Goal: Task Accomplishment & Management: Manage account settings

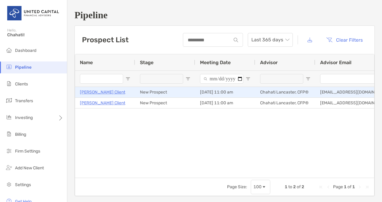
click at [92, 93] on p "[PERSON_NAME] Client" at bounding box center [102, 93] width 45 height 8
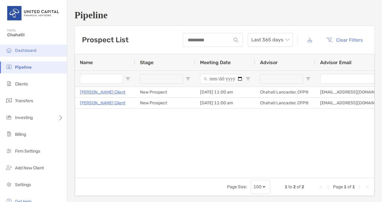
click at [31, 53] on span "Dashboard" at bounding box center [25, 50] width 21 height 5
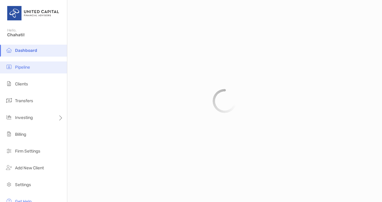
click at [26, 68] on span "Pipeline" at bounding box center [22, 67] width 15 height 5
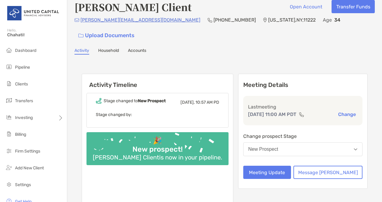
scroll to position [8, 0]
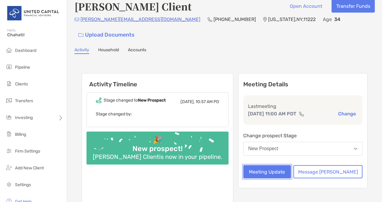
click at [277, 165] on button "Meeting Update" at bounding box center [267, 171] width 48 height 13
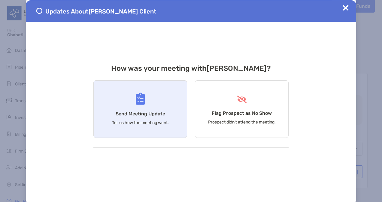
click at [168, 105] on div "Send Meeting Update Tell us how the meeting went." at bounding box center [140, 109] width 94 height 58
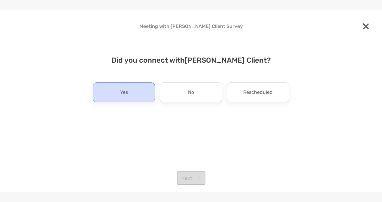
click at [128, 89] on div "Yes" at bounding box center [124, 93] width 62 height 20
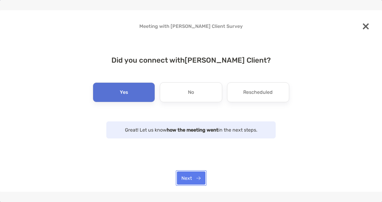
click at [196, 178] on button "Next" at bounding box center [191, 178] width 29 height 13
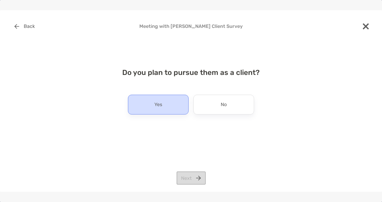
click at [169, 104] on div "Yes" at bounding box center [158, 105] width 61 height 20
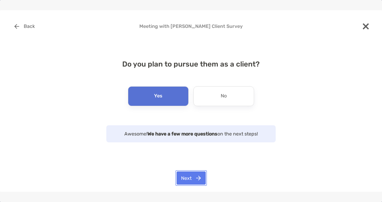
click at [197, 176] on button "Next" at bounding box center [191, 178] width 29 height 13
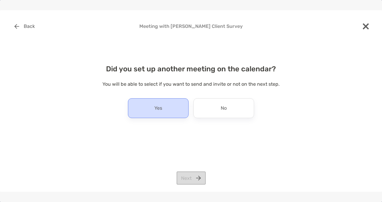
click at [168, 104] on div "Yes" at bounding box center [158, 108] width 61 height 20
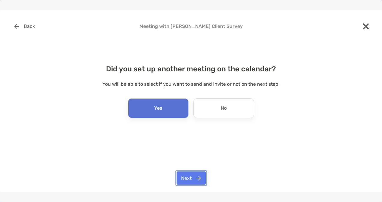
click at [185, 179] on button "Next" at bounding box center [191, 178] width 29 height 13
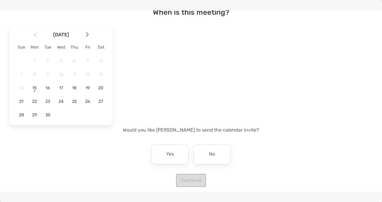
scroll to position [38, 0]
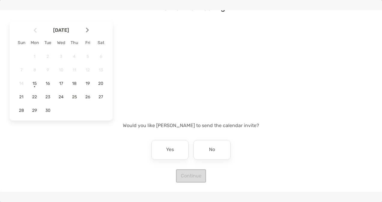
drag, startPoint x: 89, startPoint y: 86, endPoint x: 314, endPoint y: 138, distance: 231.6
click at [314, 138] on div "When is this meeting? September 2025 Sun Mon Tue Wed Thu Fri Sat 1 2 3 4 5 6 7 …" at bounding box center [191, 89] width 363 height 186
click at [86, 82] on span "19" at bounding box center [88, 83] width 10 height 5
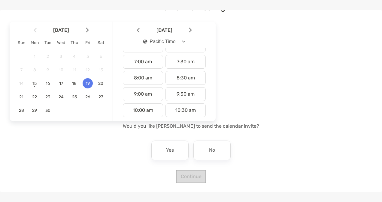
scroll to position [119, 0]
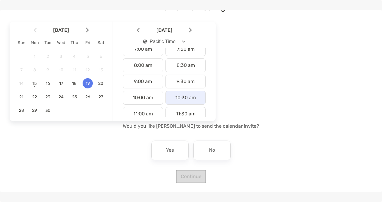
click at [180, 95] on div "10:30 am" at bounding box center [185, 98] width 40 height 14
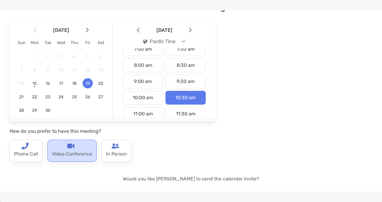
click at [64, 148] on div "Video Conference" at bounding box center [71, 151] width 49 height 22
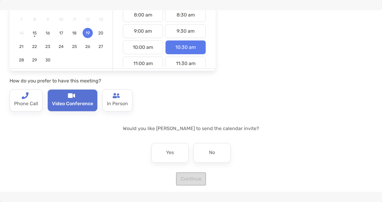
scroll to position [91, 0]
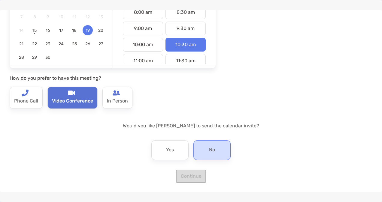
click at [212, 148] on p "No" at bounding box center [212, 151] width 6 height 10
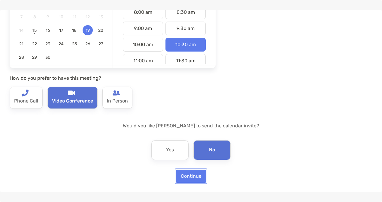
click at [187, 175] on button "Continue" at bounding box center [191, 176] width 30 height 13
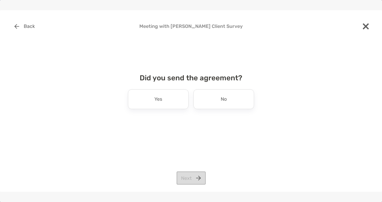
drag, startPoint x: 210, startPoint y: 89, endPoint x: 197, endPoint y: 137, distance: 49.3
click at [197, 137] on div "Back Meeting with Jane Client Survey Did you send the agreement? Yes No Next" at bounding box center [191, 91] width 363 height 142
click at [254, 153] on div "Back Meeting with Jane Client Survey Did you send the agreement? Yes No Next" at bounding box center [191, 91] width 363 height 142
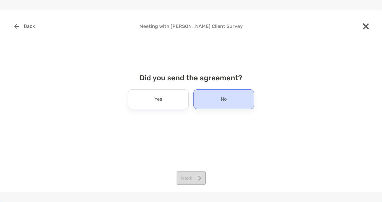
click at [237, 98] on div "No" at bounding box center [223, 99] width 61 height 20
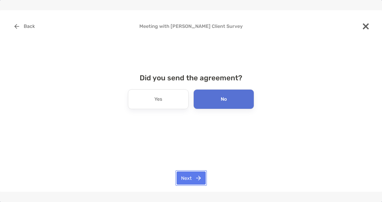
click at [194, 179] on button "Next" at bounding box center [191, 178] width 29 height 13
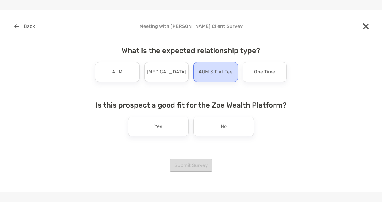
click at [211, 70] on p "AUM & Flat Fee" at bounding box center [215, 72] width 34 height 10
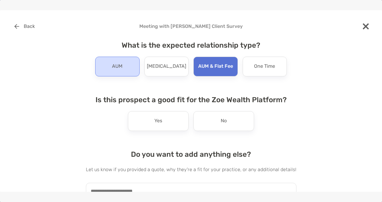
click at [98, 65] on div "AUM" at bounding box center [117, 67] width 44 height 20
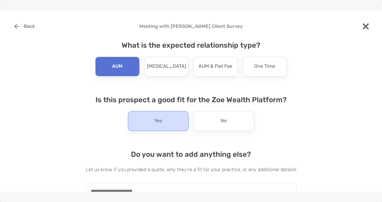
click at [162, 126] on div "Yes" at bounding box center [158, 121] width 61 height 20
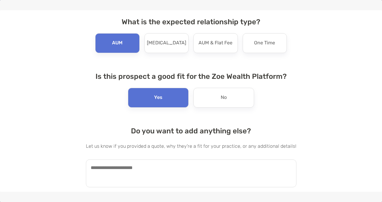
scroll to position [37, 0]
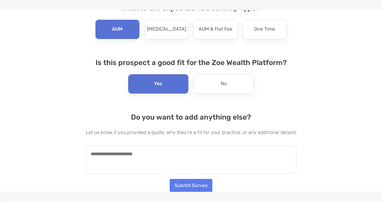
click at [193, 161] on textarea at bounding box center [191, 160] width 210 height 28
type textarea "********"
click at [196, 184] on button "Submit Survey" at bounding box center [191, 185] width 43 height 13
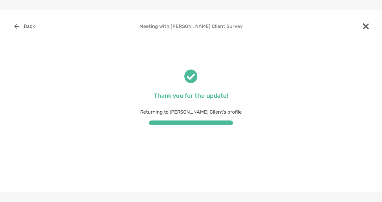
scroll to position [0, 0]
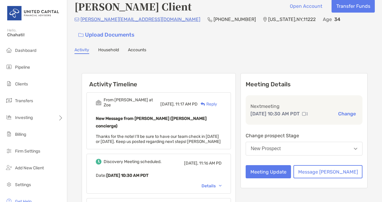
click at [310, 142] on button "New Prospect" at bounding box center [304, 149] width 117 height 14
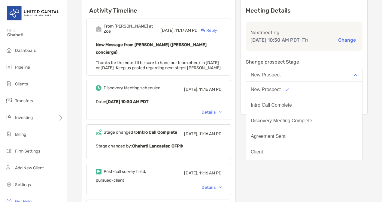
scroll to position [83, 0]
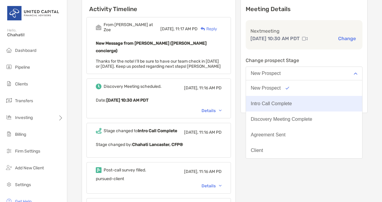
click at [325, 102] on button "Intro Call Complete" at bounding box center [304, 104] width 116 height 16
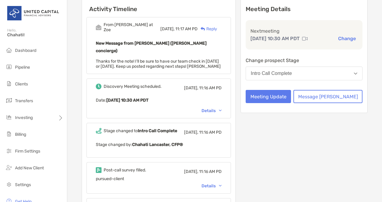
click at [292, 71] on div "Intro Call Complete" at bounding box center [271, 73] width 41 height 5
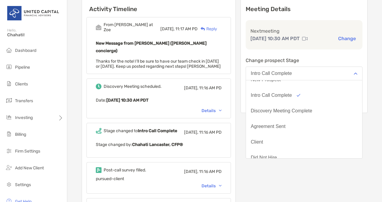
scroll to position [0, 0]
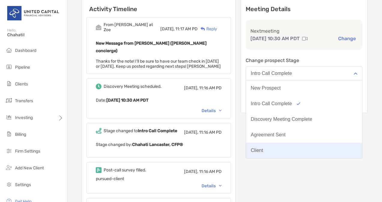
click at [294, 143] on button "Client" at bounding box center [304, 151] width 116 height 16
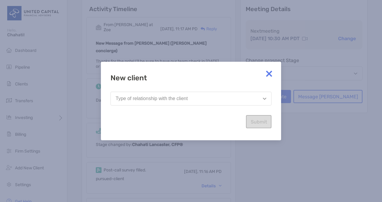
click at [264, 98] on img "button" at bounding box center [265, 99] width 4 height 2
click at [268, 73] on img at bounding box center [269, 74] width 12 height 12
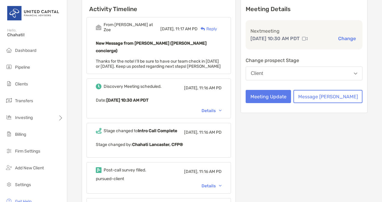
click at [302, 68] on button "Client" at bounding box center [304, 74] width 117 height 14
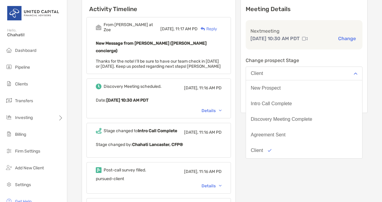
scroll to position [47, 0]
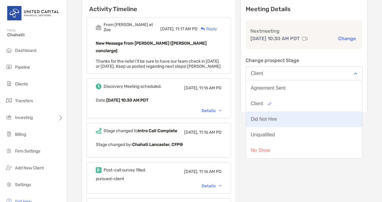
click at [312, 112] on button "Did Not Hire" at bounding box center [304, 120] width 116 height 16
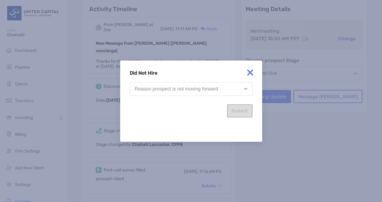
click at [245, 89] on img "button" at bounding box center [246, 89] width 4 height 2
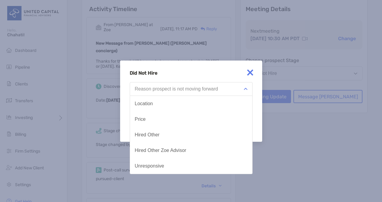
scroll to position [31, 0]
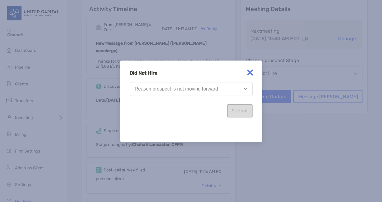
click at [249, 71] on img at bounding box center [250, 73] width 12 height 12
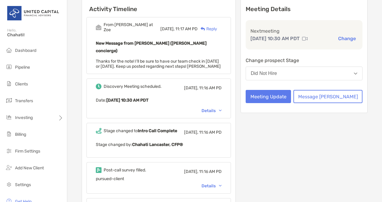
click at [321, 67] on button "Did Not Hire" at bounding box center [304, 74] width 117 height 14
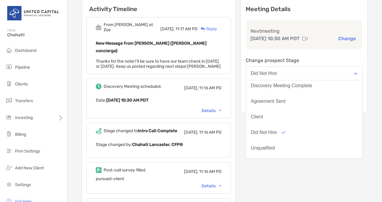
scroll to position [47, 0]
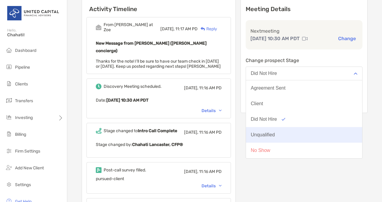
click at [305, 128] on button "Unqualified" at bounding box center [304, 135] width 116 height 16
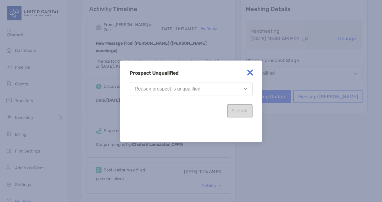
click at [246, 87] on button "Reason prospect is unqualified" at bounding box center [191, 89] width 123 height 14
click at [251, 72] on img at bounding box center [250, 73] width 12 height 12
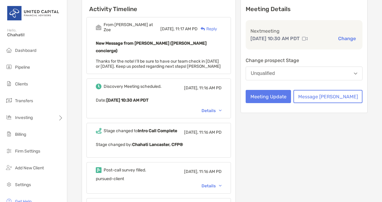
click at [304, 67] on button "Unqualified" at bounding box center [304, 74] width 117 height 14
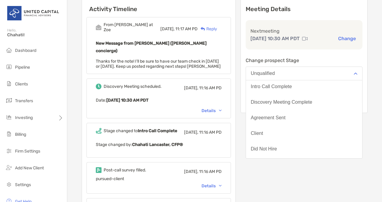
scroll to position [13, 0]
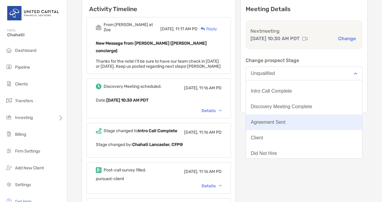
click at [328, 117] on button "Agreement Sent" at bounding box center [304, 123] width 116 height 16
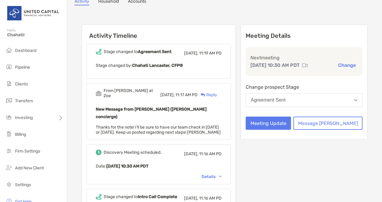
scroll to position [51, 0]
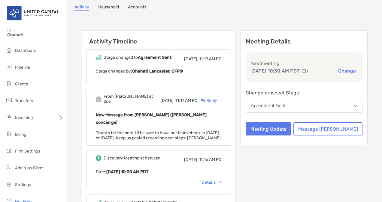
click at [347, 99] on button "Agreement Sent" at bounding box center [304, 106] width 117 height 14
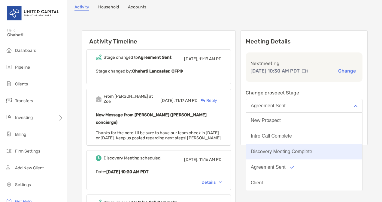
click at [301, 149] on div "Discovery Meeting Complete" at bounding box center [282, 151] width 62 height 5
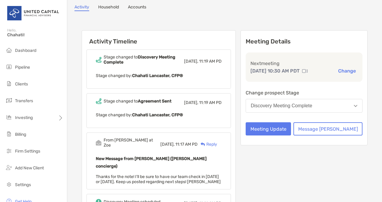
click at [303, 103] on div "Discovery Meeting Complete" at bounding box center [282, 105] width 62 height 5
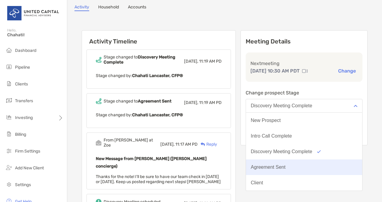
click at [285, 165] on div "Agreement Sent" at bounding box center [268, 167] width 35 height 5
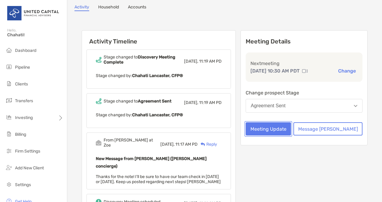
click at [291, 124] on button "Meeting Update" at bounding box center [268, 128] width 45 height 13
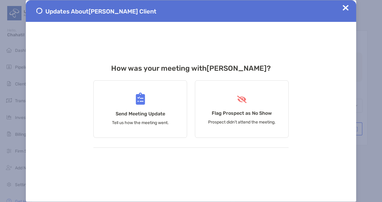
click at [344, 8] on img at bounding box center [346, 8] width 6 height 6
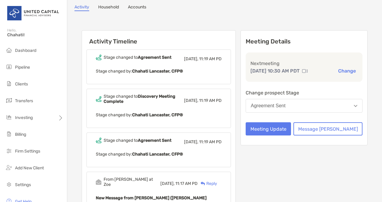
click at [351, 99] on button "Agreement Sent" at bounding box center [304, 106] width 117 height 14
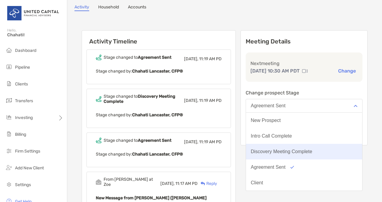
click at [309, 149] on div "Discovery Meeting Complete" at bounding box center [282, 151] width 62 height 5
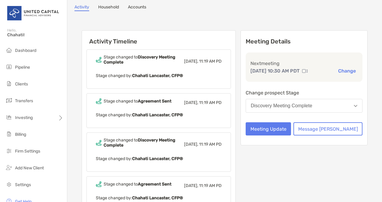
click at [334, 104] on button "Discovery Meeting Complete" at bounding box center [304, 106] width 117 height 14
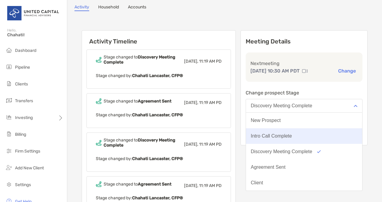
click at [309, 136] on button "Intro Call Complete" at bounding box center [304, 136] width 116 height 16
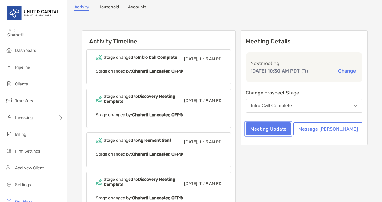
click at [291, 123] on button "Meeting Update" at bounding box center [268, 128] width 45 height 13
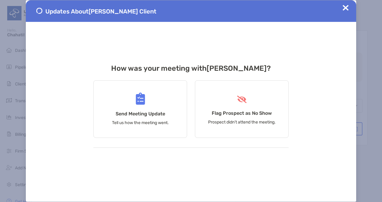
click at [346, 7] on img at bounding box center [346, 8] width 6 height 6
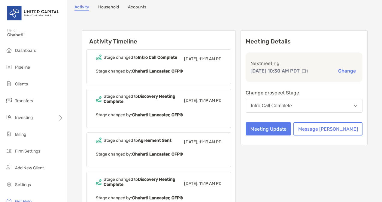
click at [319, 99] on button "Intro Call Complete" at bounding box center [304, 106] width 117 height 14
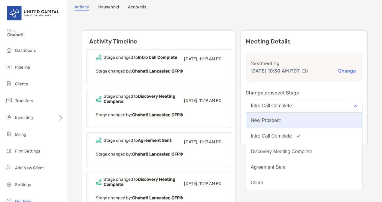
click at [281, 118] on div "New Prospect" at bounding box center [266, 120] width 30 height 5
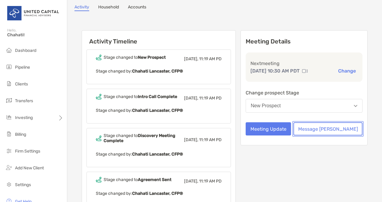
click at [336, 126] on button "Message Zoe" at bounding box center [327, 128] width 69 height 13
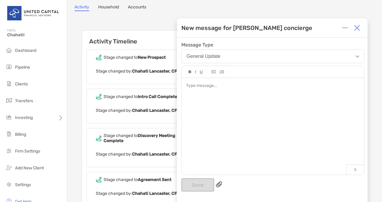
click at [313, 54] on button "General Update" at bounding box center [272, 57] width 183 height 14
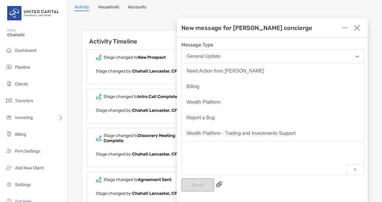
scroll to position [0, 0]
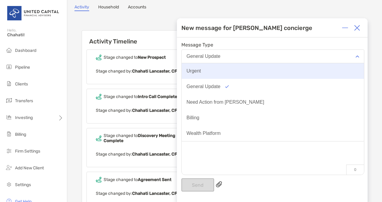
click at [337, 74] on button "Urgent" at bounding box center [273, 71] width 182 height 16
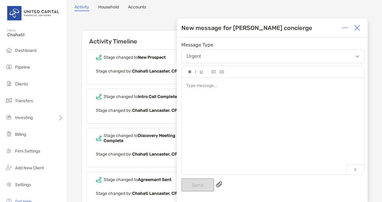
click at [357, 57] on img "button" at bounding box center [357, 57] width 4 height 2
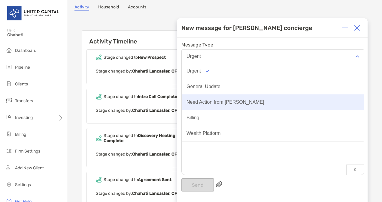
click at [338, 105] on button "Need Action from Zoe" at bounding box center [273, 103] width 182 height 16
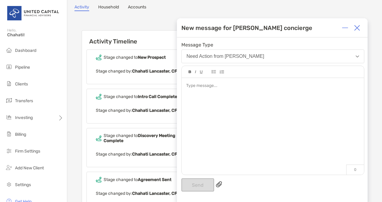
click at [357, 53] on button "Need Action from Zoe" at bounding box center [272, 57] width 183 height 14
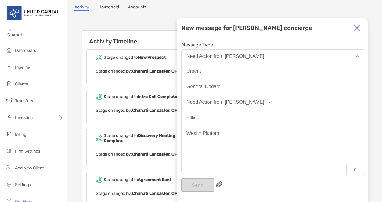
click at [357, 32] on div at bounding box center [357, 28] width 12 height 12
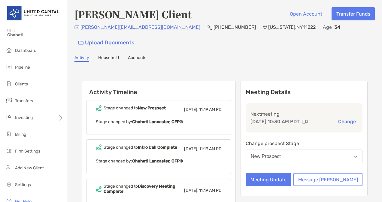
click at [110, 55] on link "Household" at bounding box center [108, 58] width 21 height 7
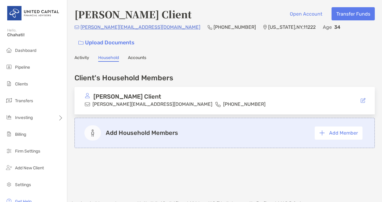
click at [135, 55] on link "Accounts" at bounding box center [137, 58] width 18 height 7
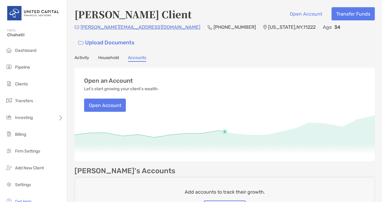
click at [113, 55] on link "Household" at bounding box center [108, 58] width 21 height 7
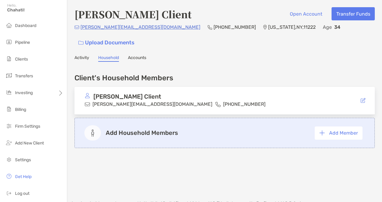
scroll to position [27, 0]
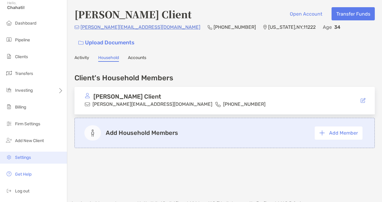
click at [25, 153] on li "Settings" at bounding box center [33, 158] width 67 height 12
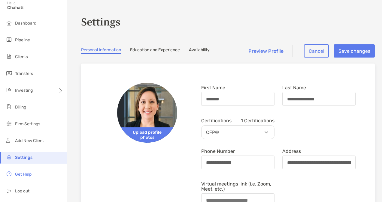
click at [201, 50] on link "Availability" at bounding box center [199, 50] width 21 height 7
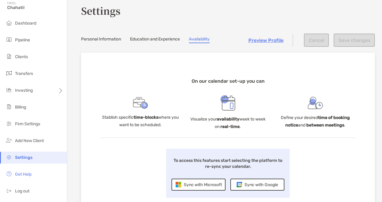
scroll to position [14, 0]
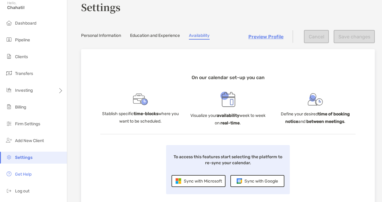
click at [192, 183] on div "Sync with Microsoft" at bounding box center [198, 181] width 54 height 12
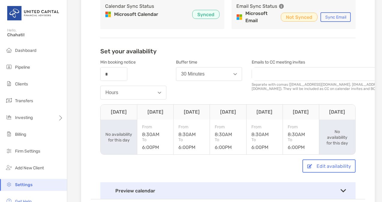
scroll to position [106, 0]
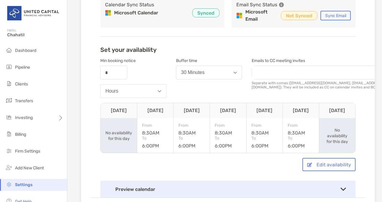
click at [297, 74] on input "email" at bounding box center [327, 72] width 150 height 13
type input "**********"
click at [357, 89] on div "**********" at bounding box center [327, 78] width 150 height 45
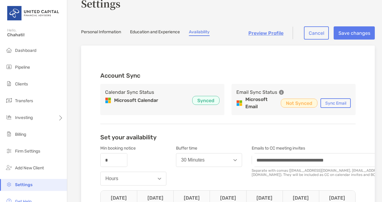
scroll to position [0, 0]
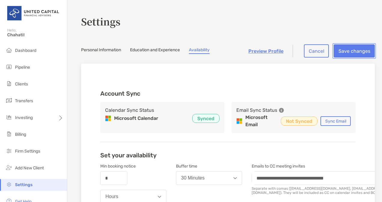
click at [352, 51] on button "Save changes" at bounding box center [354, 50] width 41 height 13
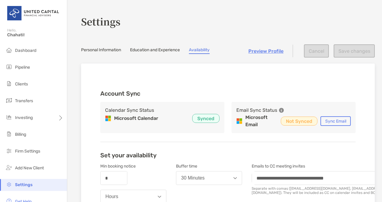
click at [150, 52] on link "Education and Experience" at bounding box center [155, 50] width 50 height 7
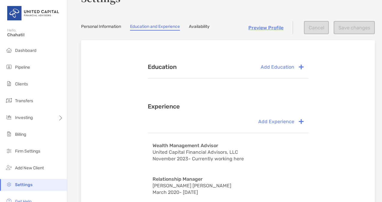
scroll to position [23, 0]
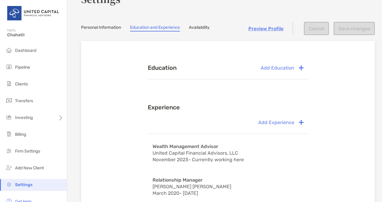
click at [104, 26] on link "Personal Information" at bounding box center [101, 28] width 40 height 7
